Goal: Information Seeking & Learning: Understand process/instructions

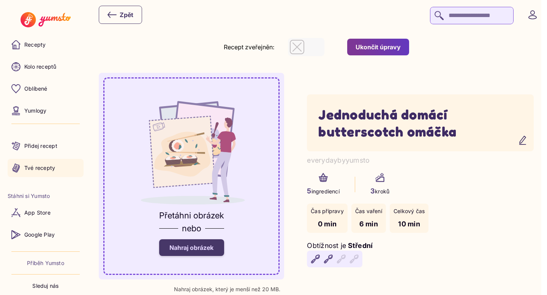
click at [60, 164] on link "Tvé recepty" at bounding box center [46, 168] width 76 height 18
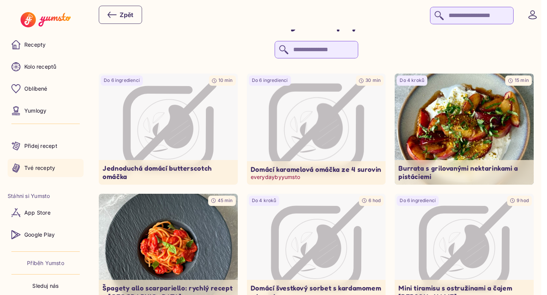
scroll to position [28, 0]
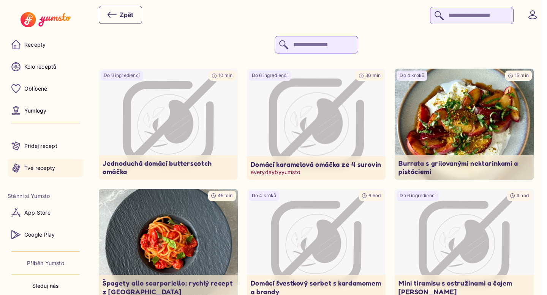
click at [326, 128] on icon "Image not available" at bounding box center [327, 122] width 32 height 46
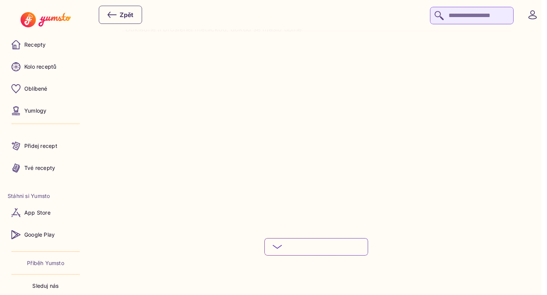
scroll to position [855, 0]
click at [317, 229] on button "Podívej se na celý postup" at bounding box center [316, 236] width 104 height 17
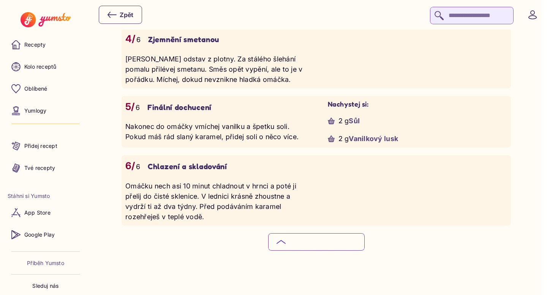
scroll to position [874, 0]
